Goal: Information Seeking & Learning: Learn about a topic

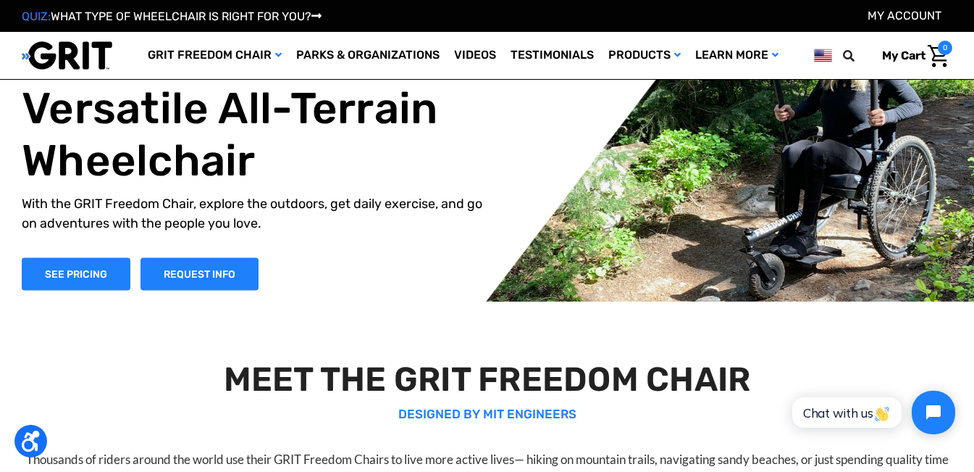
click at [459, 299] on div "The World's Most Versatile All-Terrain Wheelchair With the GRIT Freedom Chair, …" at bounding box center [487, 159] width 974 height 283
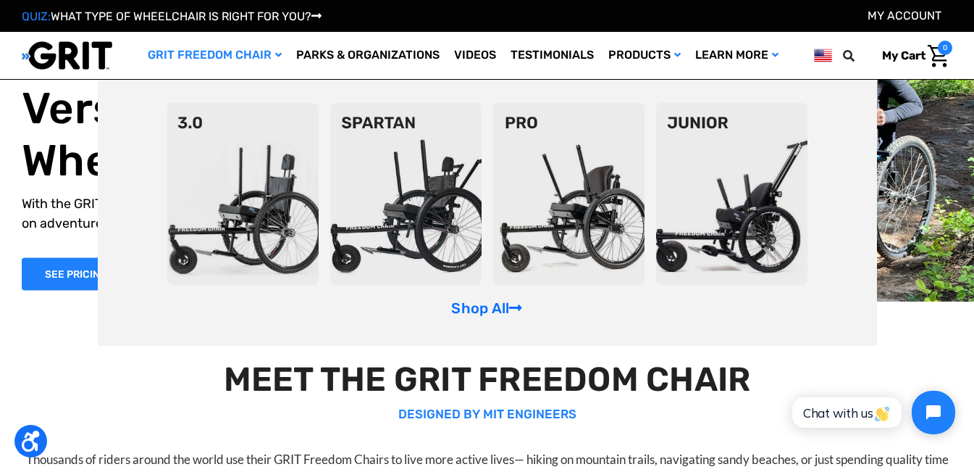
click at [669, 192] on img at bounding box center [731, 194] width 151 height 182
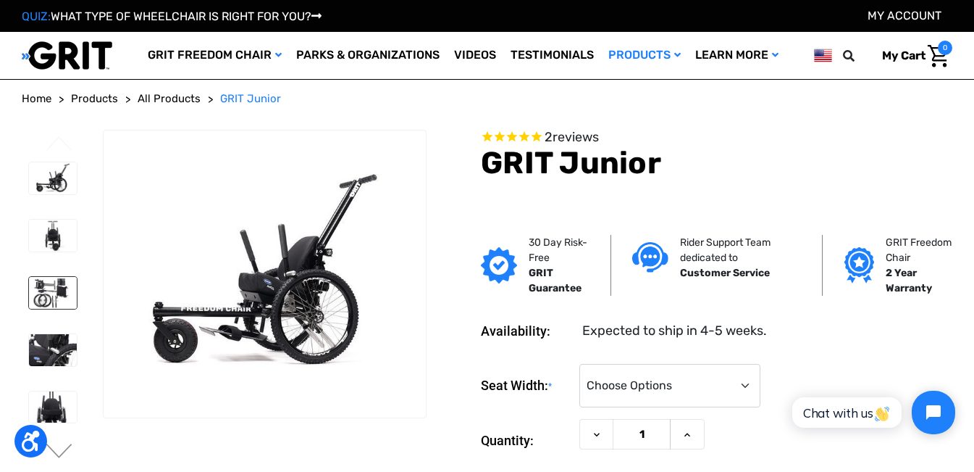
click at [32, 293] on img at bounding box center [53, 293] width 48 height 32
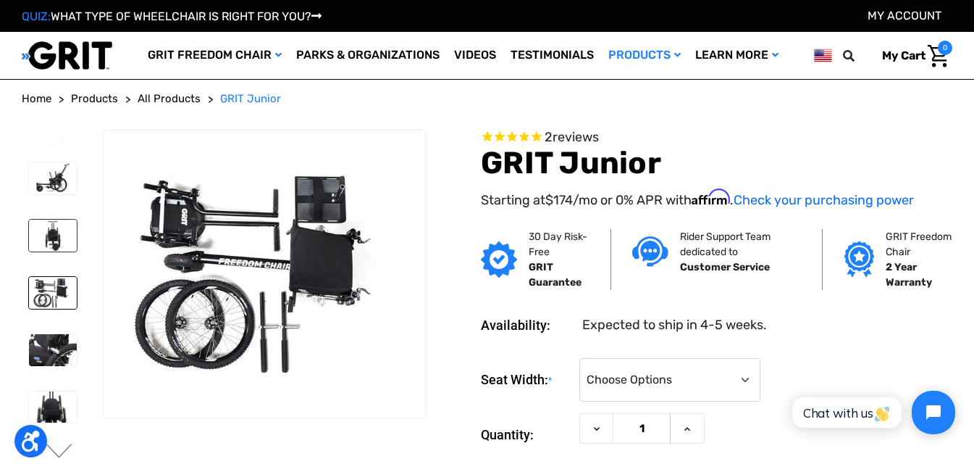
click at [52, 234] on img at bounding box center [53, 236] width 48 height 32
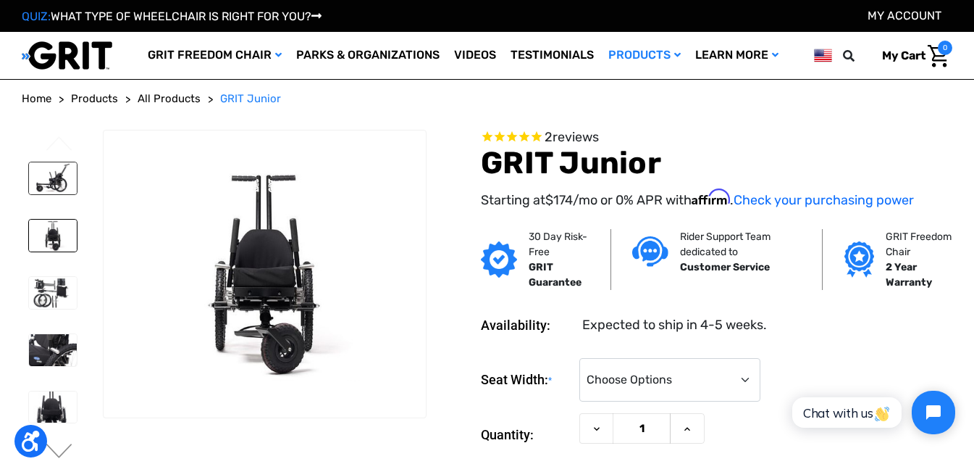
click at [45, 187] on img at bounding box center [53, 178] width 48 height 32
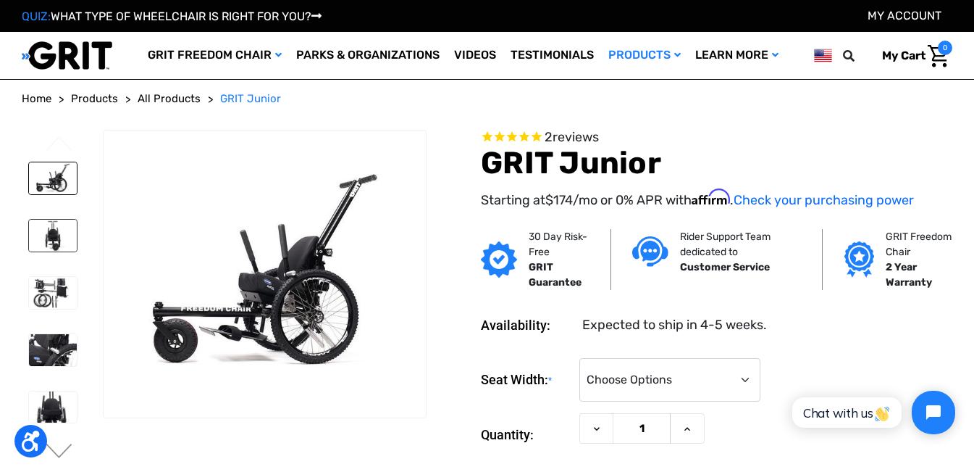
click at [39, 243] on img at bounding box center [53, 236] width 48 height 32
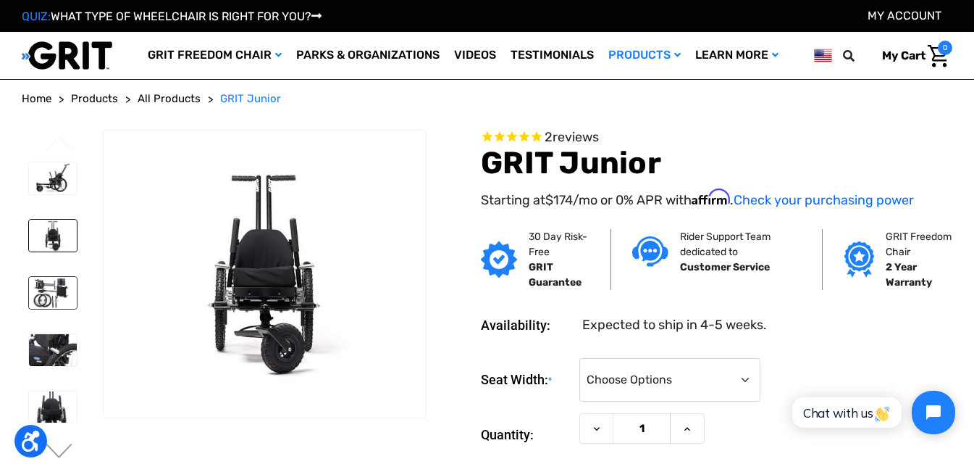
click at [46, 302] on img at bounding box center [53, 293] width 48 height 32
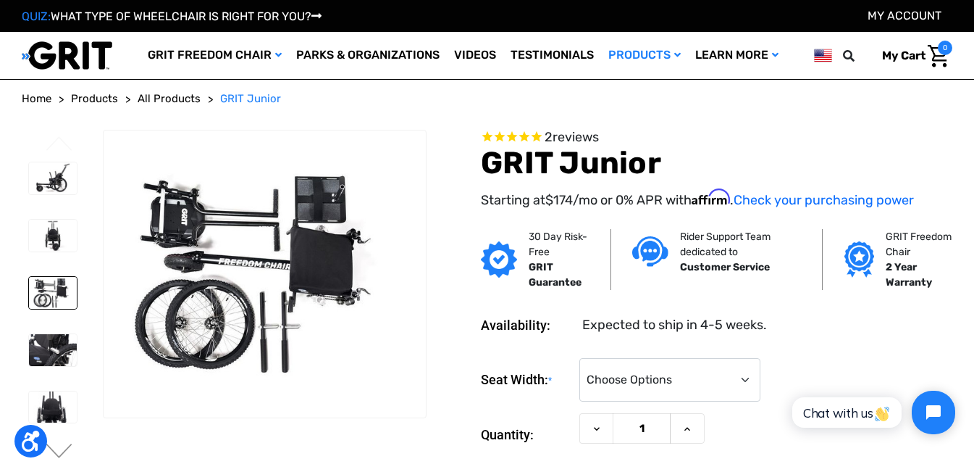
click at [122, 391] on div at bounding box center [265, 273] width 322 height 287
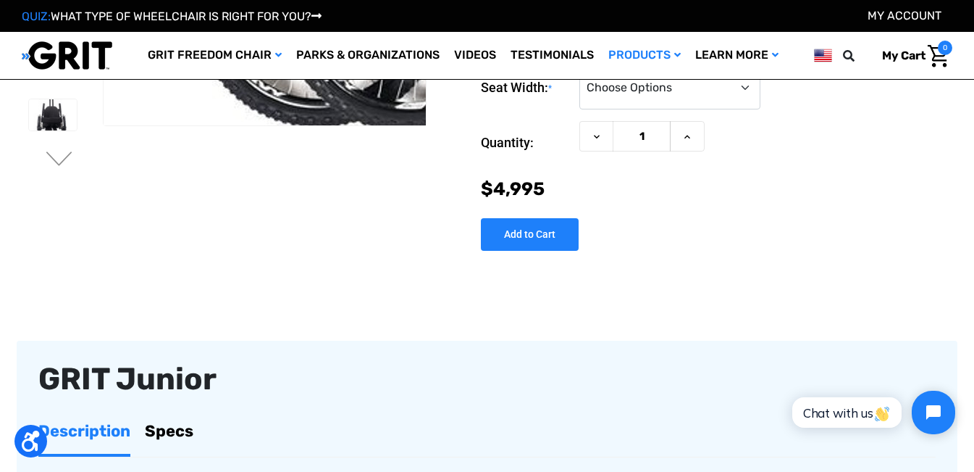
scroll to position [214, 0]
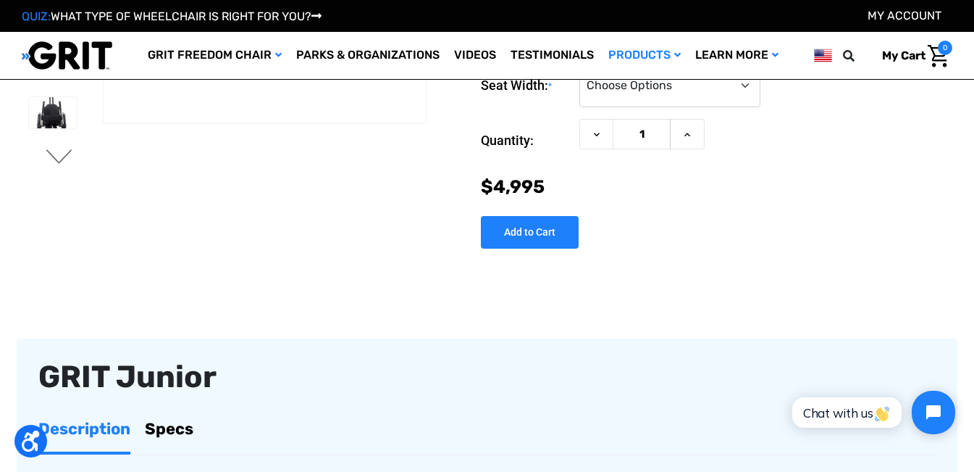
click at [51, 156] on button "Next" at bounding box center [59, 157] width 30 height 17
click at [49, 112] on img at bounding box center [53, 137] width 48 height 64
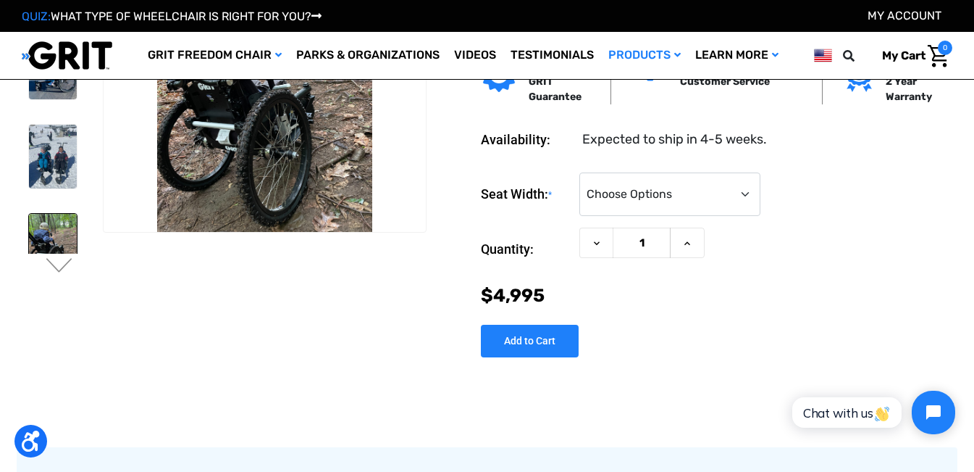
scroll to position [0, 0]
